Goal: Task Accomplishment & Management: Manage account settings

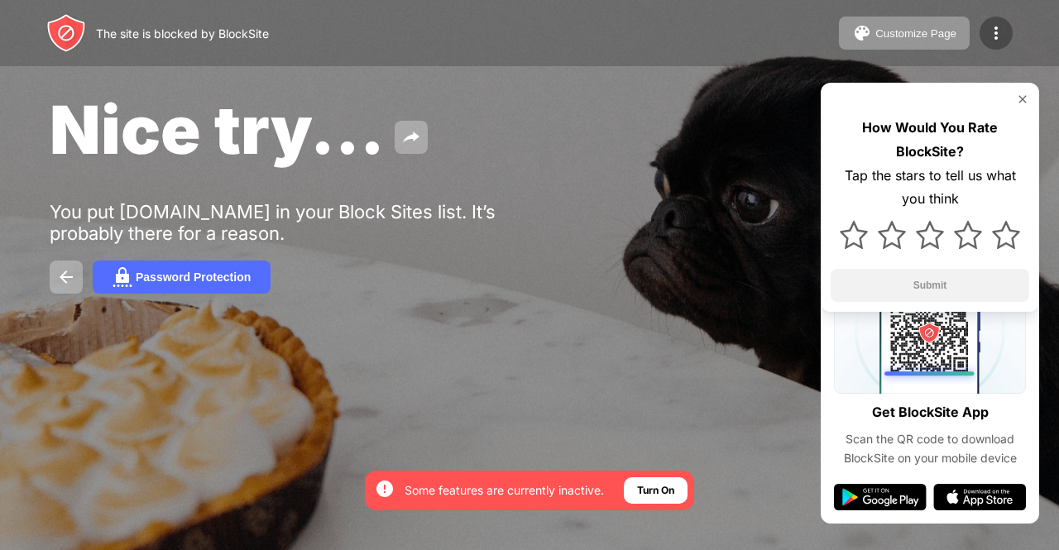
click at [989, 24] on img at bounding box center [996, 33] width 20 height 20
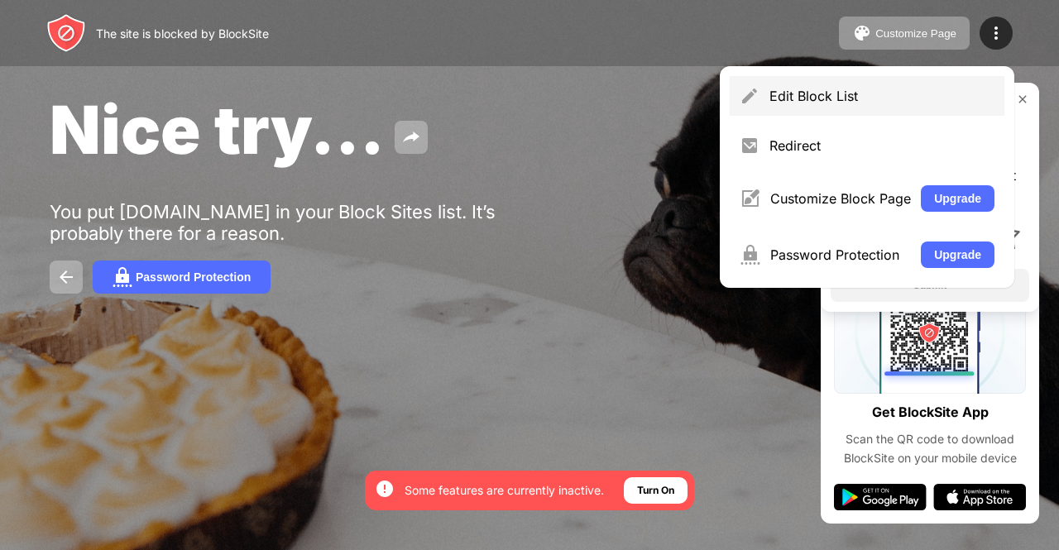
click at [847, 89] on div "Edit Block List" at bounding box center [881, 96] width 225 height 17
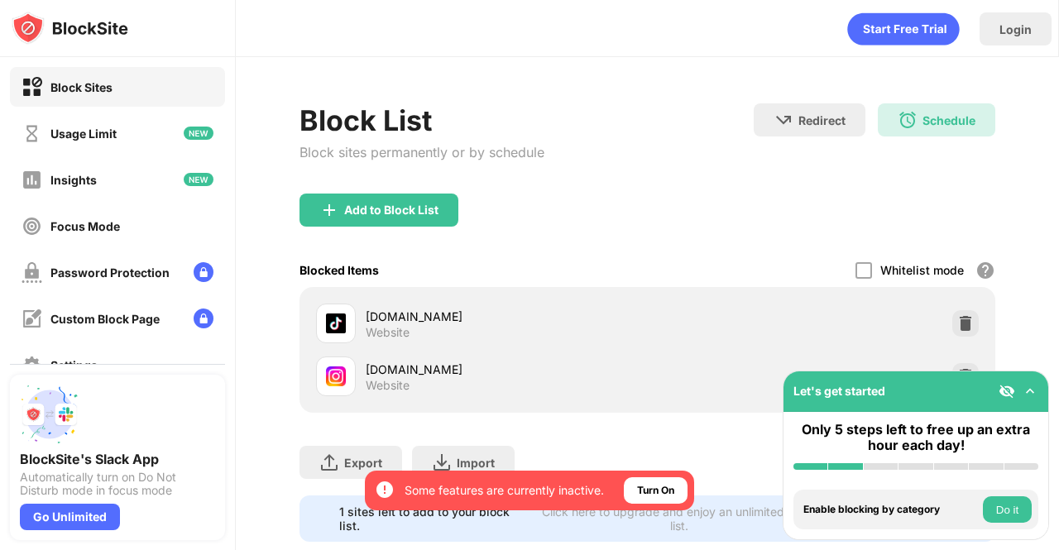
scroll to position [50, 0]
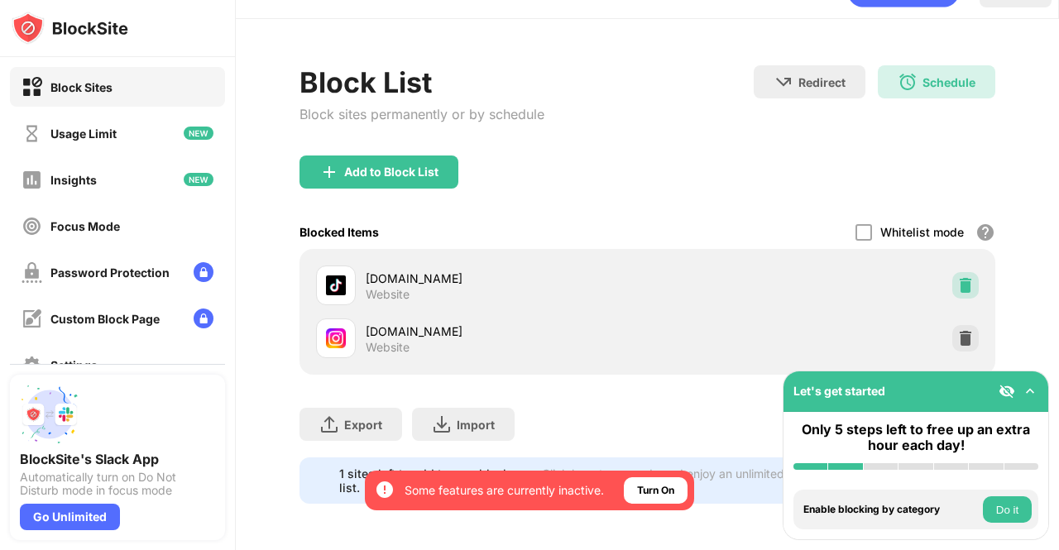
click at [957, 279] on img at bounding box center [965, 285] width 17 height 17
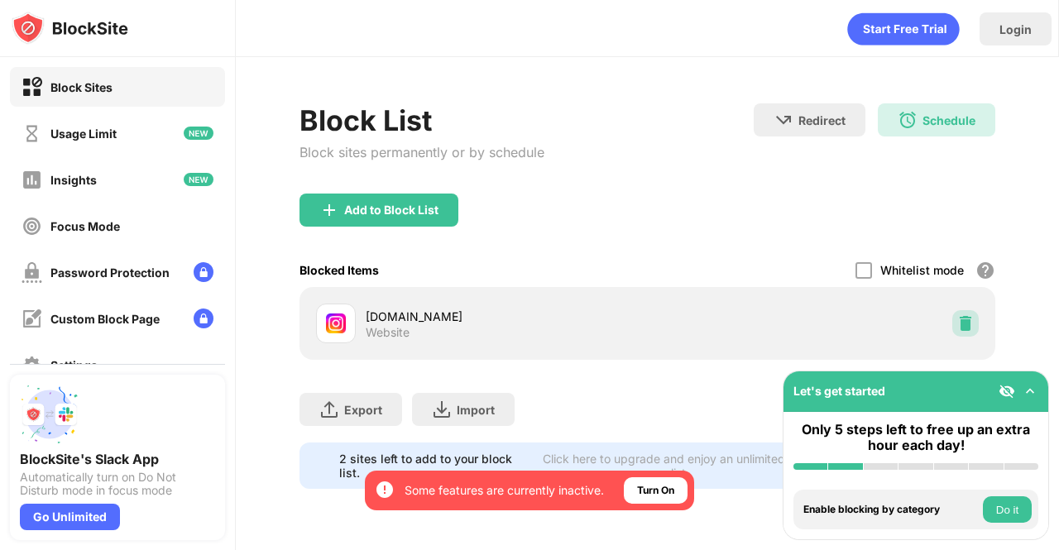
click at [959, 321] on img at bounding box center [965, 323] width 17 height 17
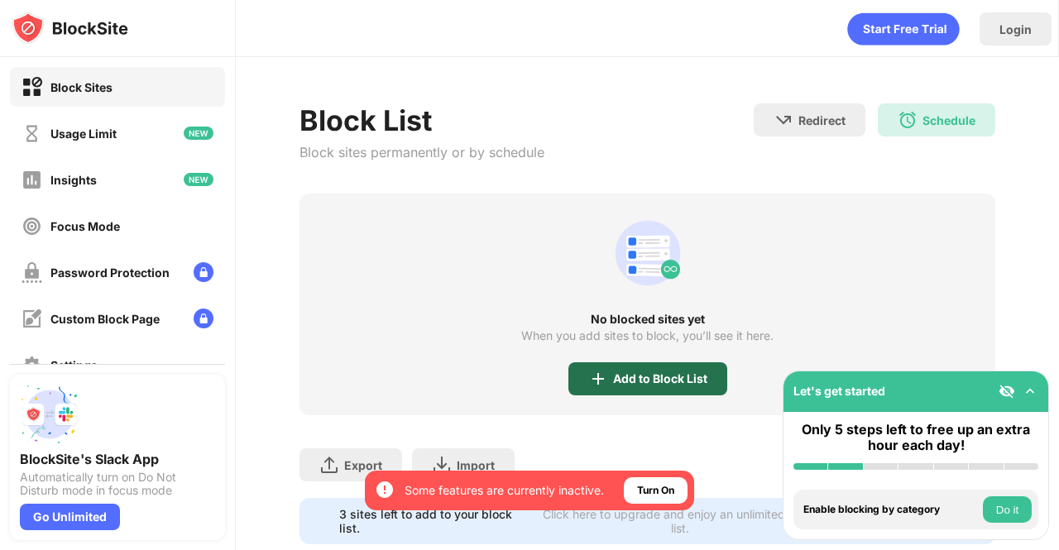
click at [652, 368] on div "Add to Block List" at bounding box center [647, 378] width 159 height 33
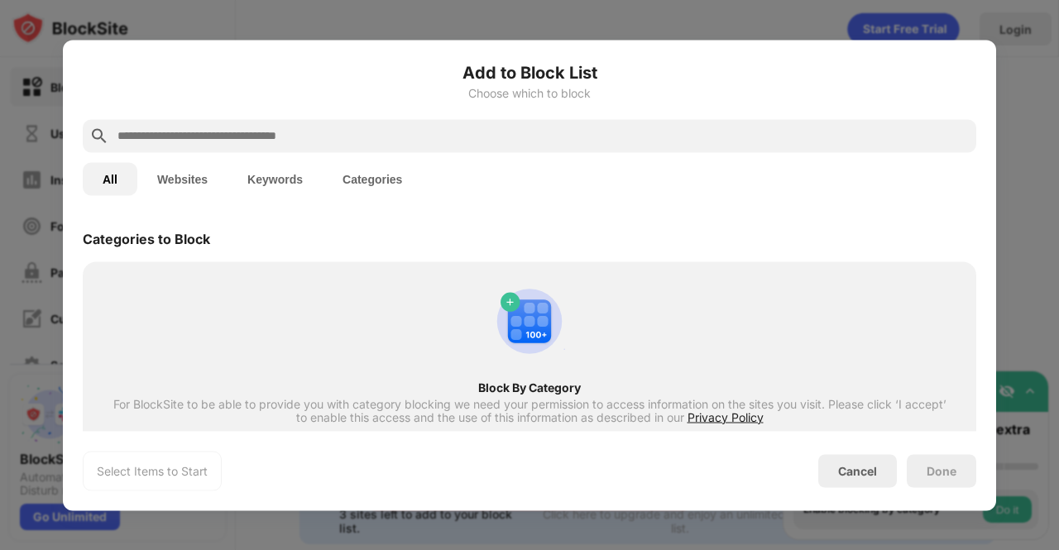
click at [548, 142] on input "text" at bounding box center [543, 136] width 854 height 20
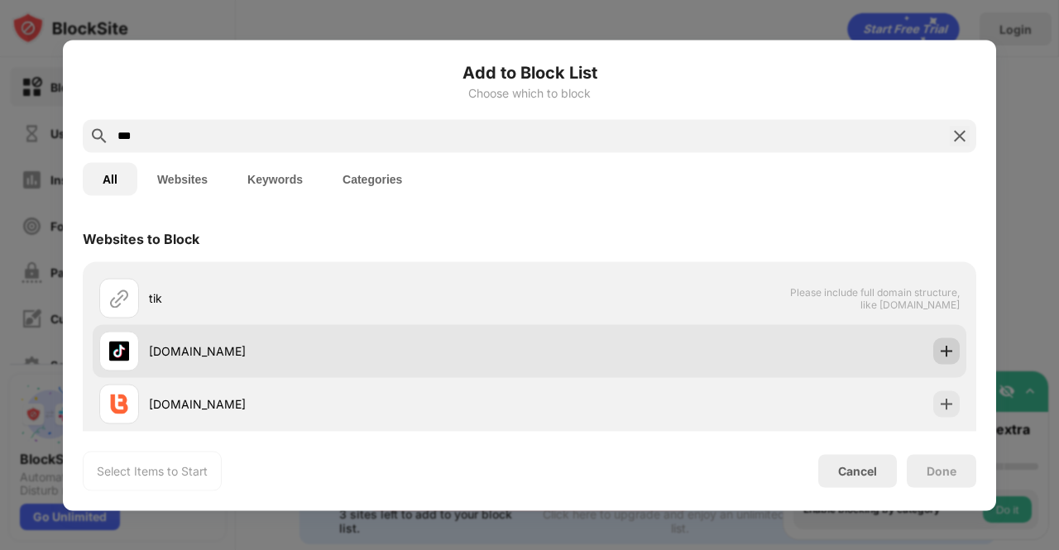
type input "***"
click at [933, 348] on div at bounding box center [946, 350] width 26 height 26
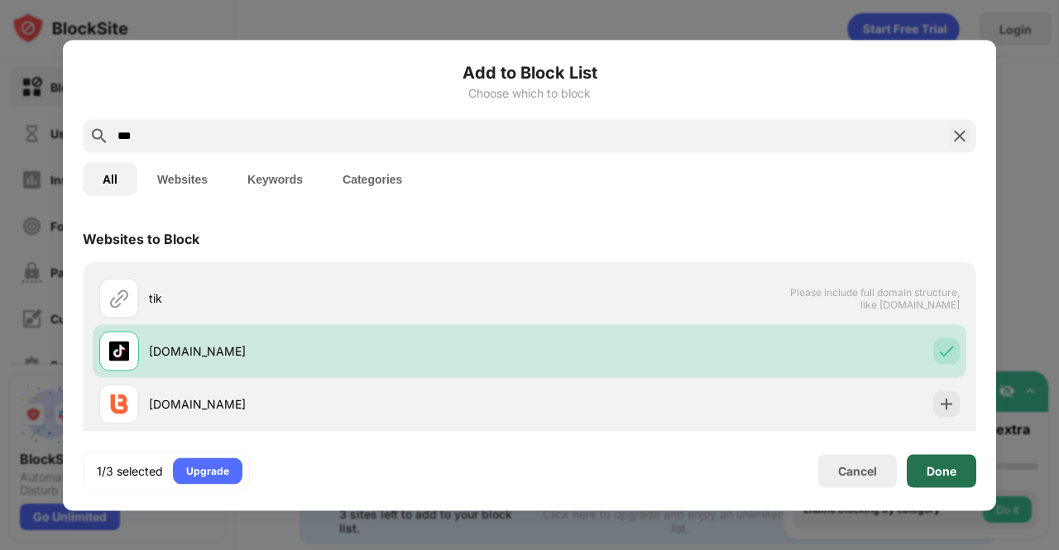
click at [933, 478] on div "Done" at bounding box center [941, 470] width 69 height 33
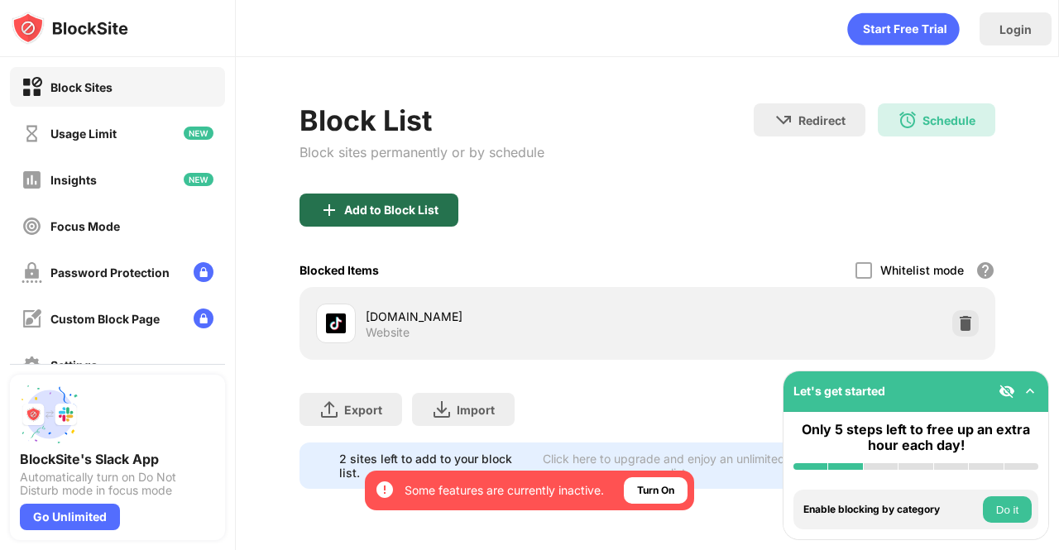
click at [352, 221] on div "Add to Block List" at bounding box center [378, 210] width 159 height 33
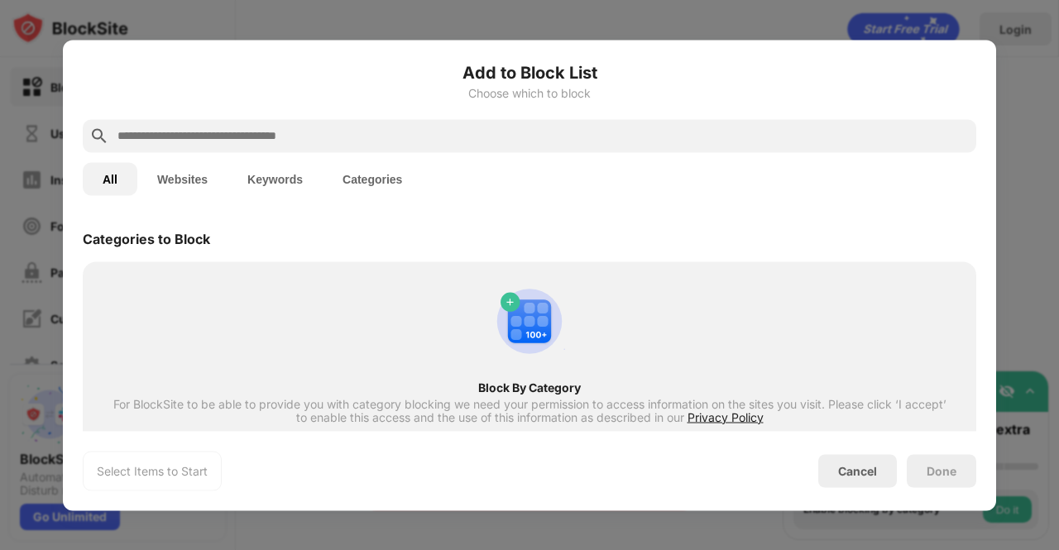
click at [430, 141] on input "text" at bounding box center [543, 136] width 854 height 20
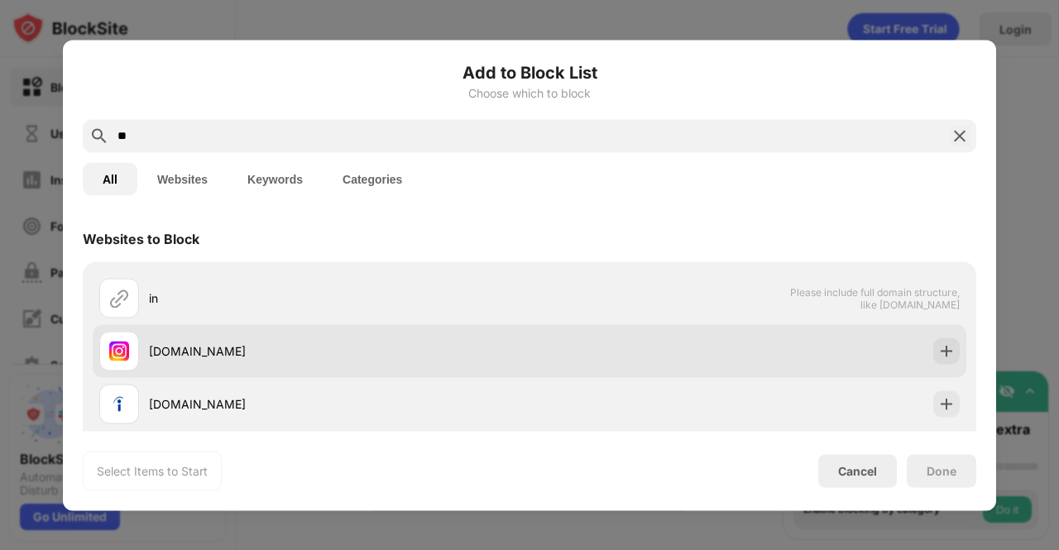
type input "**"
click at [951, 332] on div "[DOMAIN_NAME]" at bounding box center [529, 350] width 873 height 53
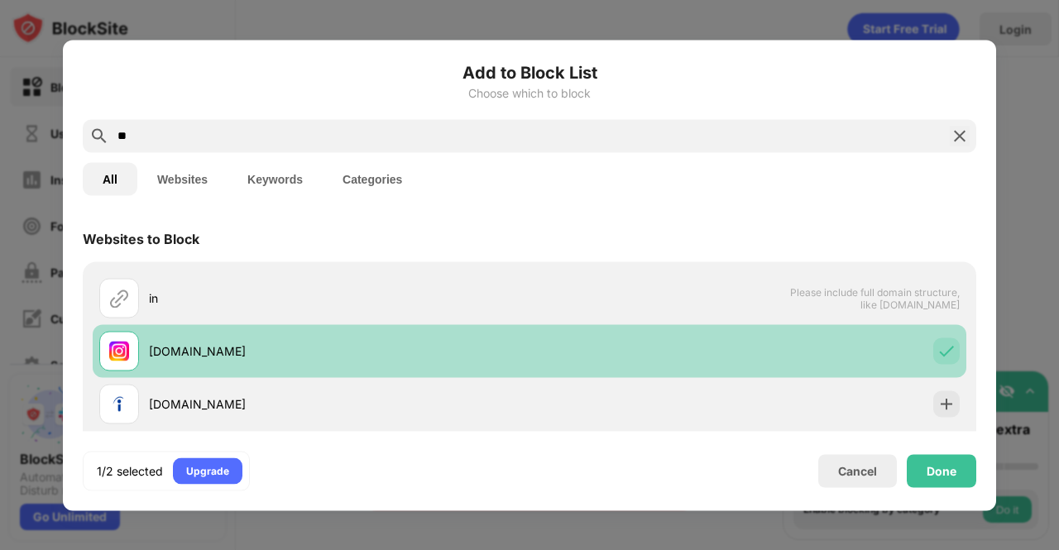
click at [951, 332] on div "[DOMAIN_NAME]" at bounding box center [529, 350] width 873 height 53
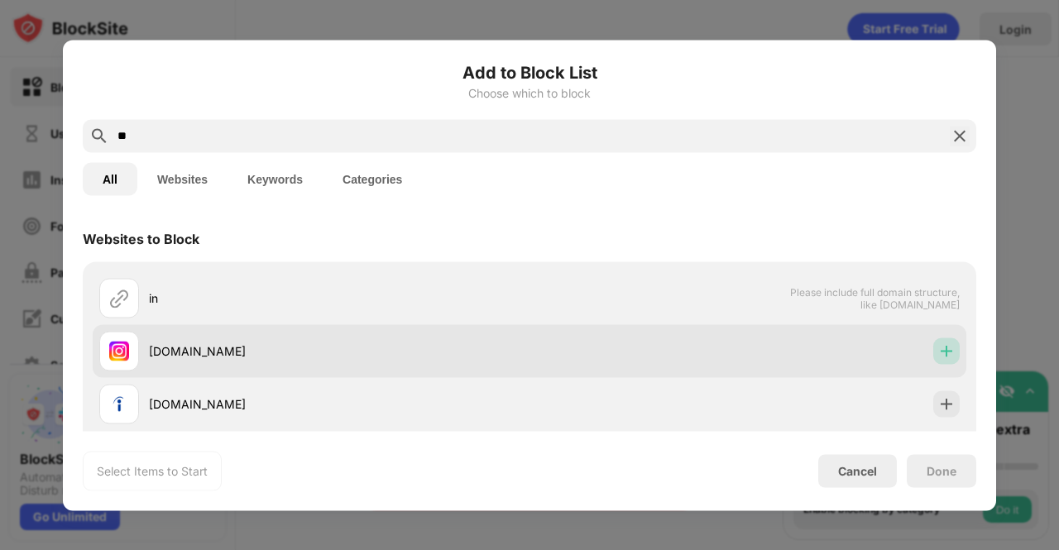
click at [941, 346] on img at bounding box center [946, 350] width 17 height 17
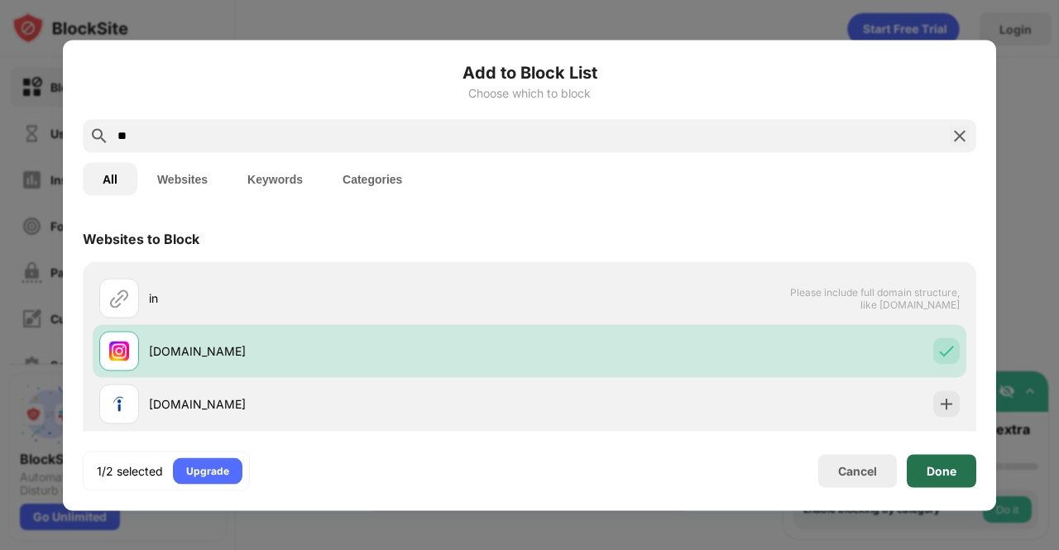
click at [944, 470] on div "Done" at bounding box center [941, 470] width 30 height 13
